Goal: Task Accomplishment & Management: Manage account settings

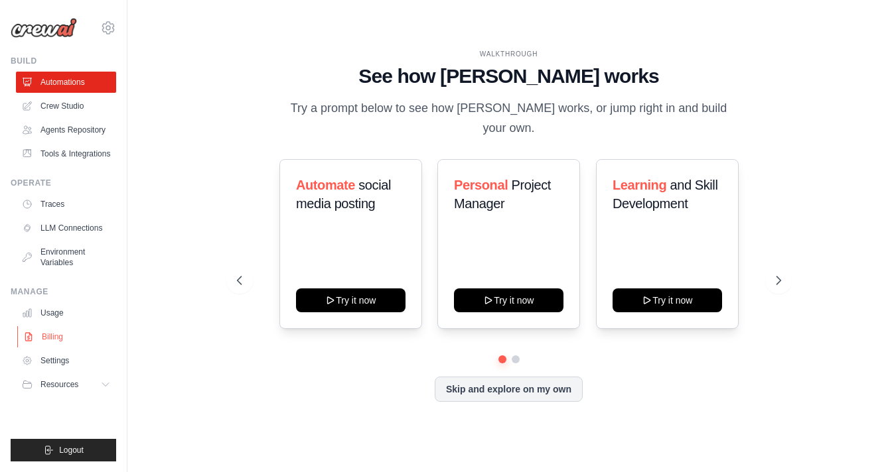
click at [50, 348] on link "Billing" at bounding box center [67, 336] width 100 height 21
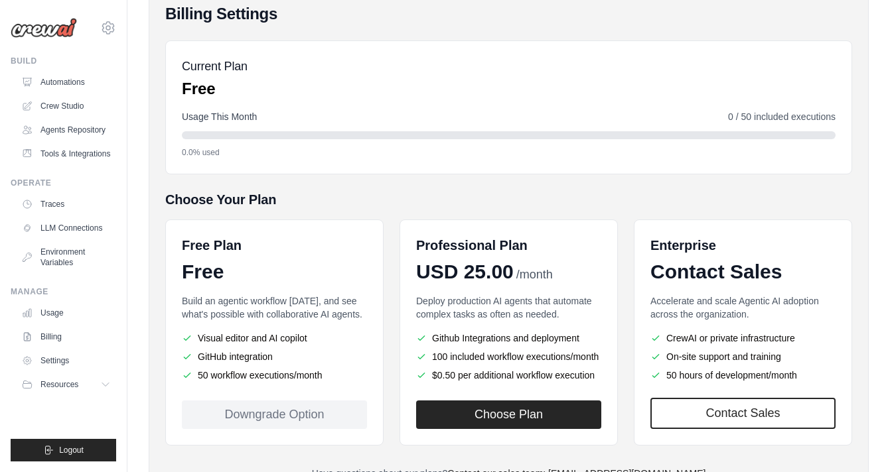
scroll to position [134, 0]
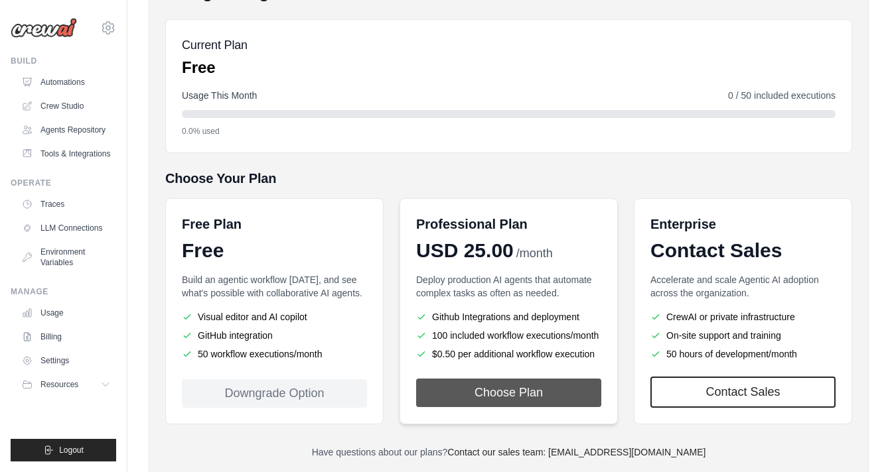
click at [485, 407] on button "Choose Plan" at bounding box center [508, 393] width 185 height 29
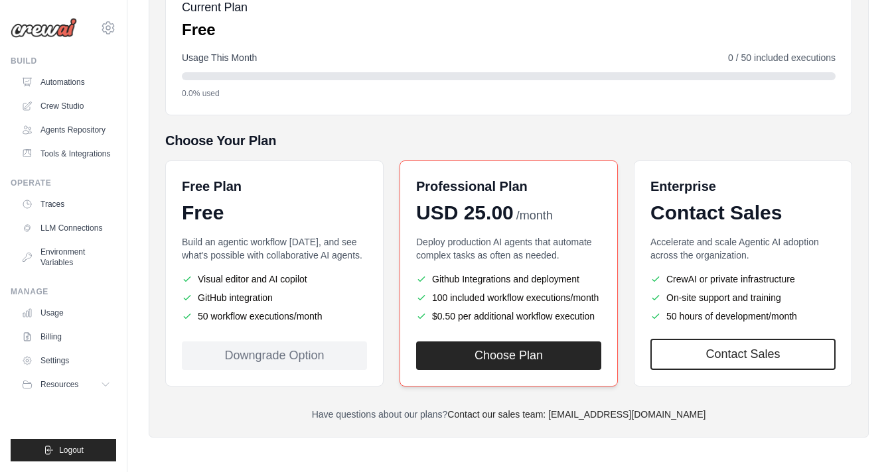
scroll to position [209, 0]
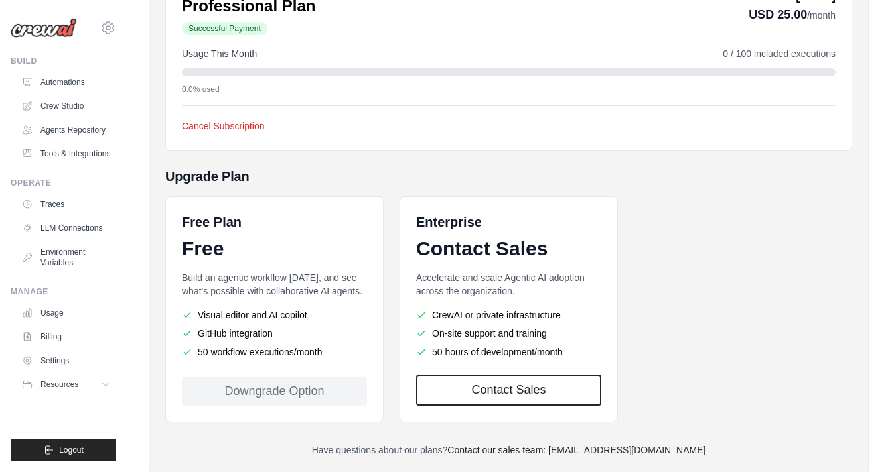
scroll to position [287, 0]
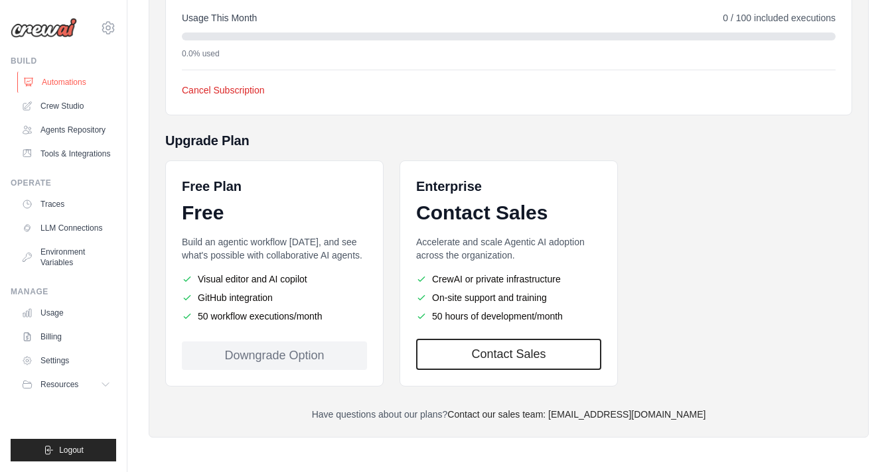
click at [72, 77] on link "Automations" at bounding box center [67, 82] width 100 height 21
